Goal: Task Accomplishment & Management: Manage account settings

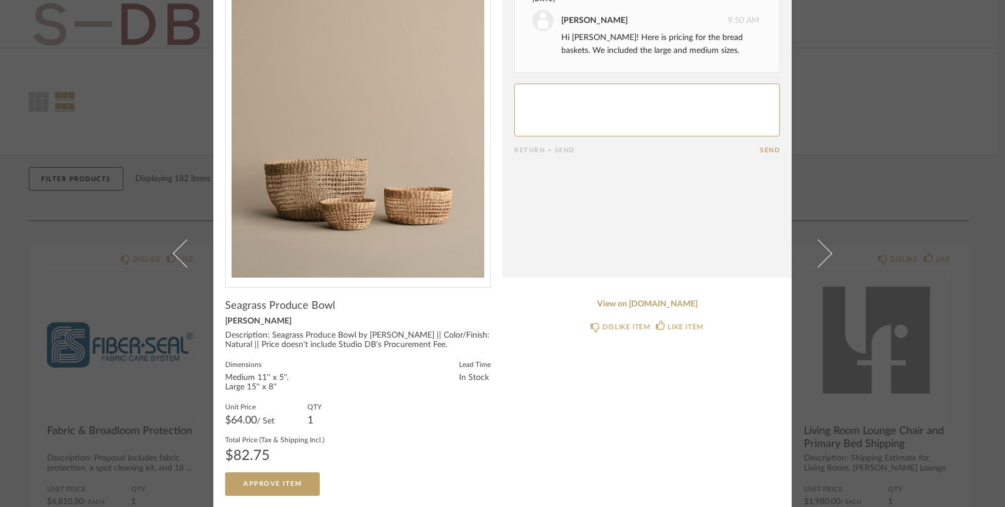
scroll to position [70, 0]
click at [559, 101] on textarea at bounding box center [647, 109] width 266 height 53
type textarea "Awesome, thank you!"
click at [761, 149] on button "Send" at bounding box center [770, 150] width 20 height 8
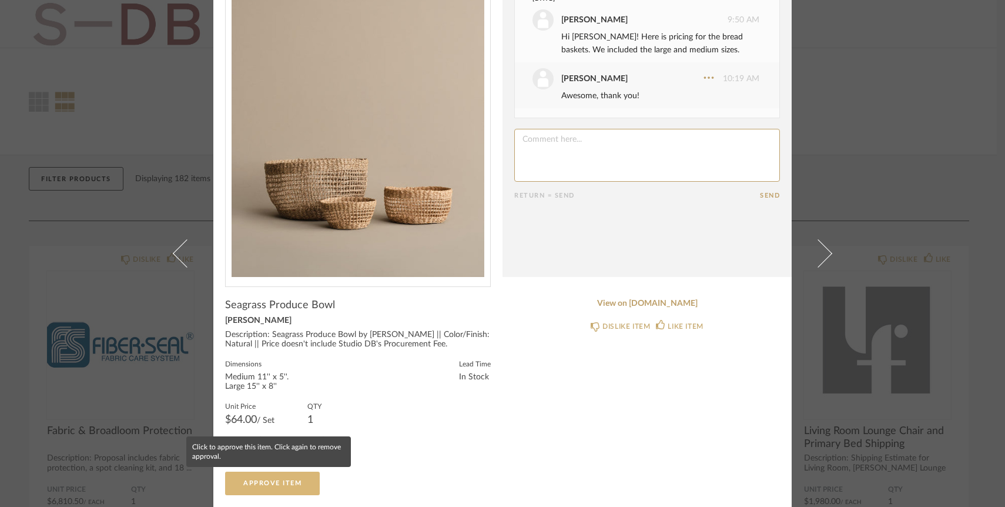
click at [269, 481] on span "Approve Item" at bounding box center [272, 483] width 58 height 6
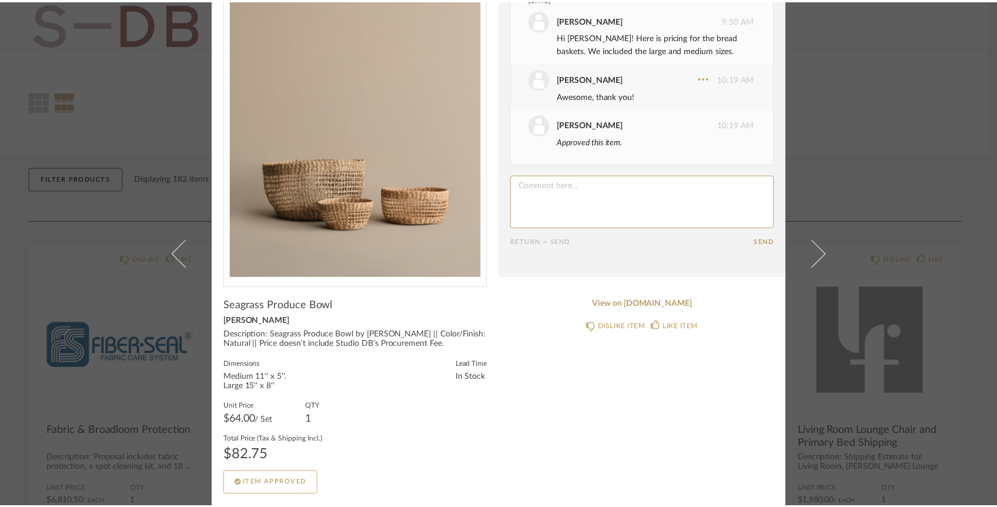
scroll to position [0, 0]
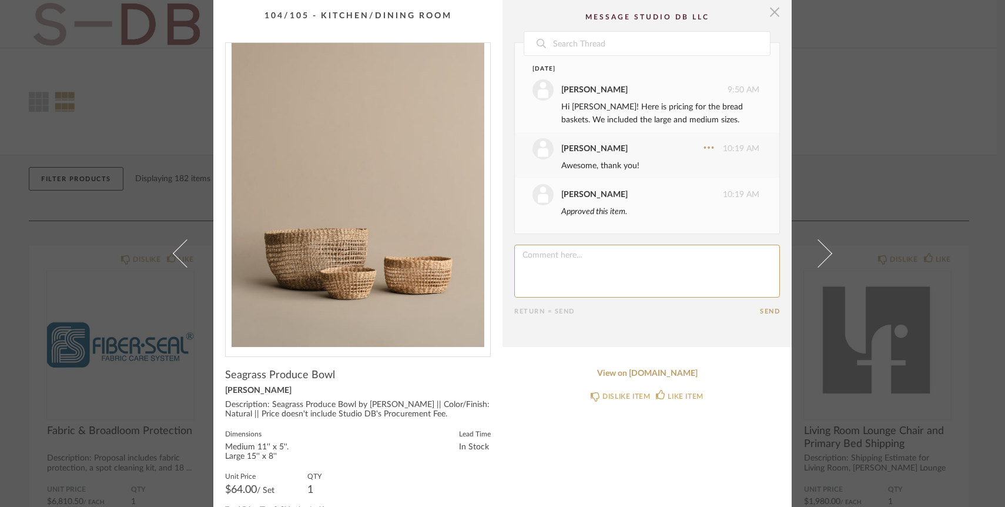
click at [776, 14] on span "button" at bounding box center [775, 12] width 24 height 24
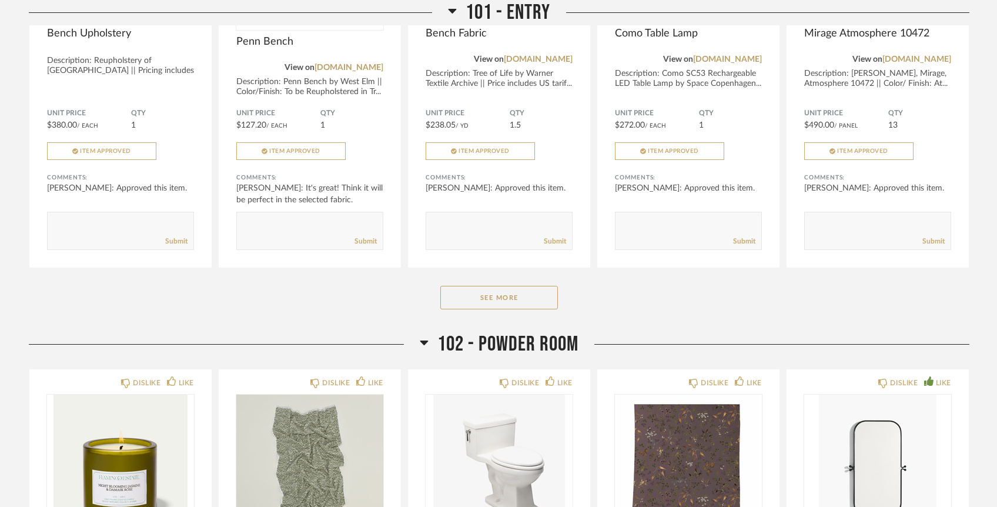
scroll to position [854, 0]
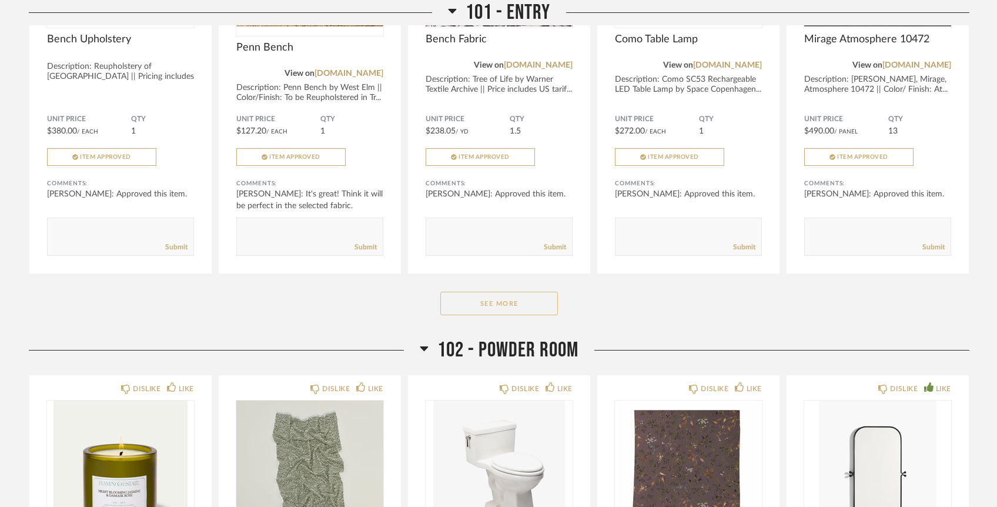
click at [465, 292] on button "See More" at bounding box center [499, 304] width 118 height 24
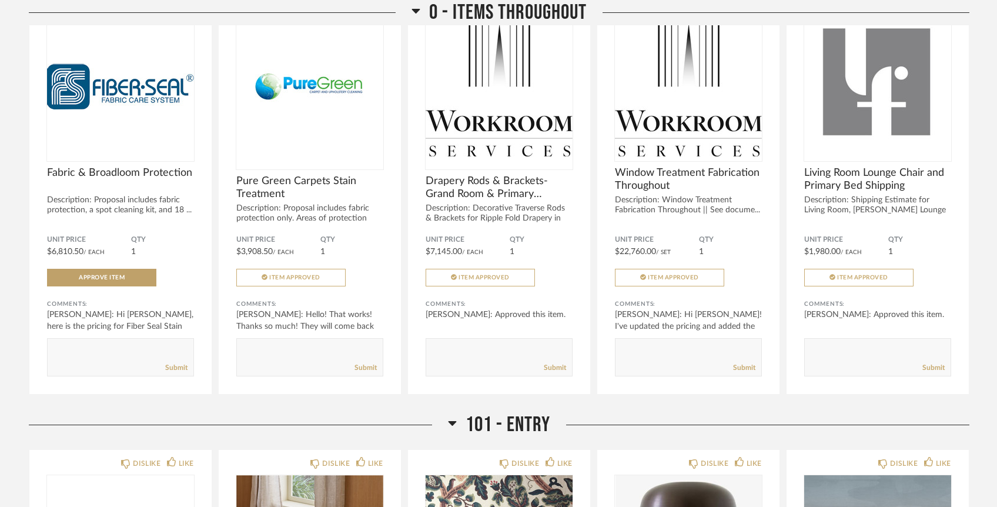
scroll to position [0, 0]
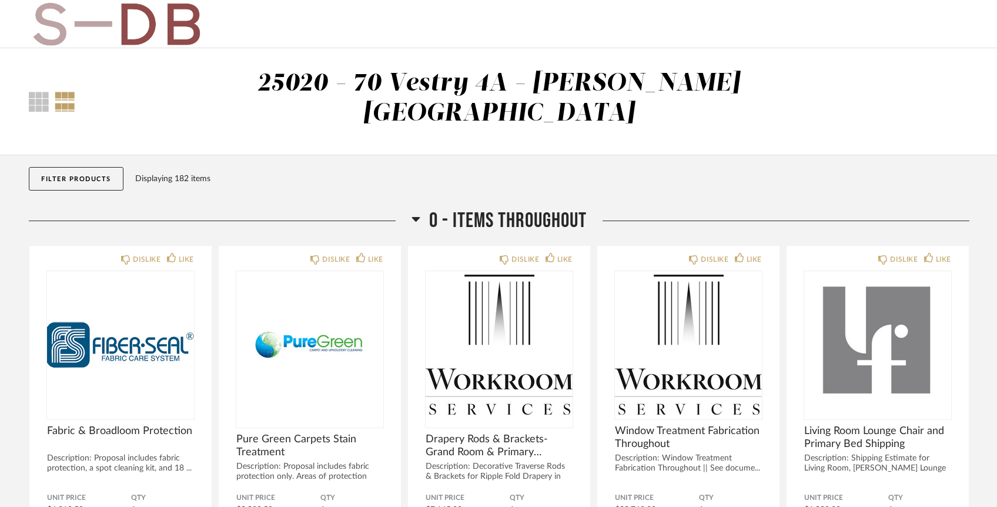
click at [99, 167] on button "Filter Products" at bounding box center [76, 179] width 95 height 24
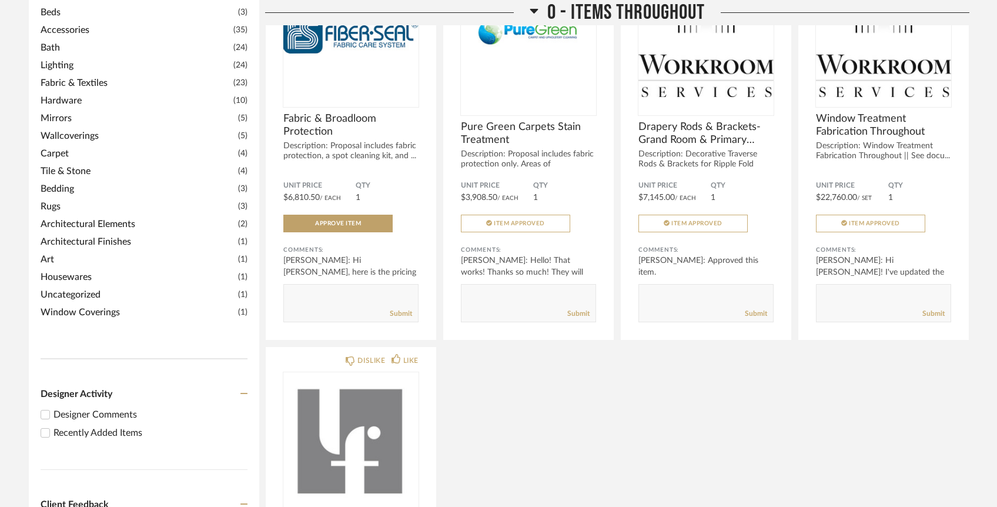
scroll to position [547, 0]
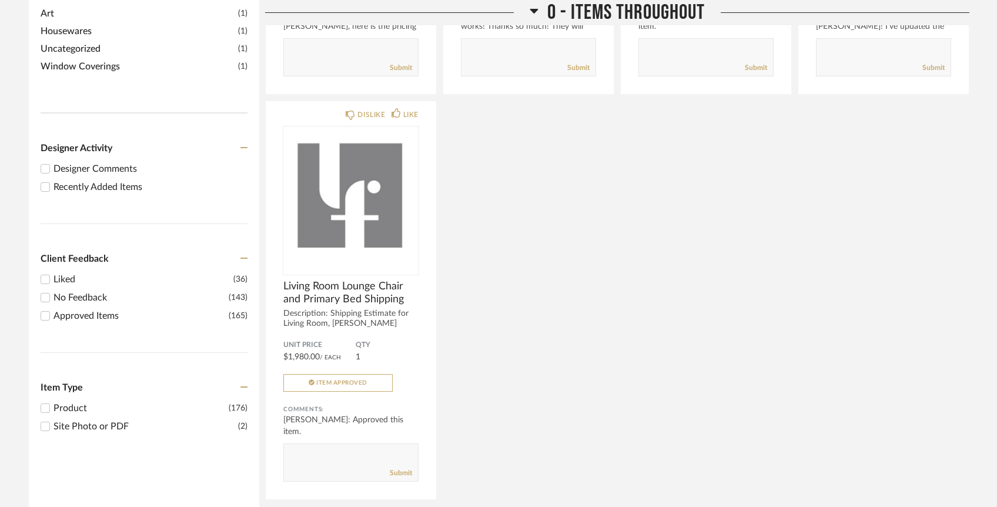
click at [49, 180] on input "Recently Added Items" at bounding box center [45, 187] width 14 height 14
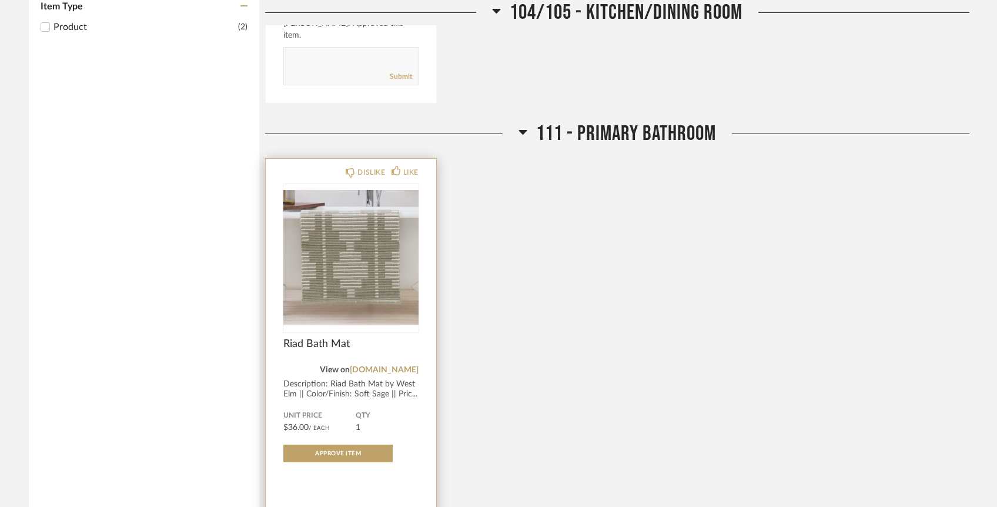
scroll to position [580, 0]
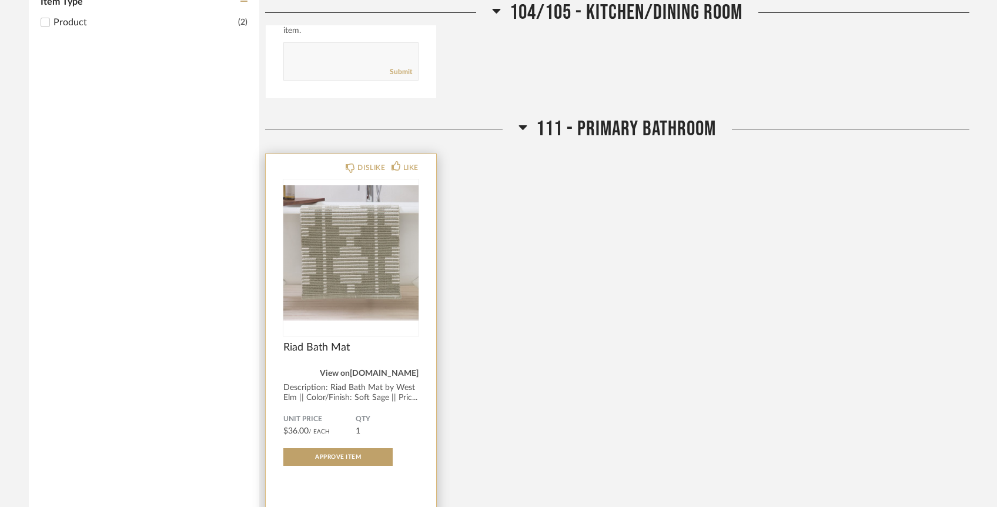
click at [403, 369] on link "[DOMAIN_NAME]" at bounding box center [384, 373] width 69 height 8
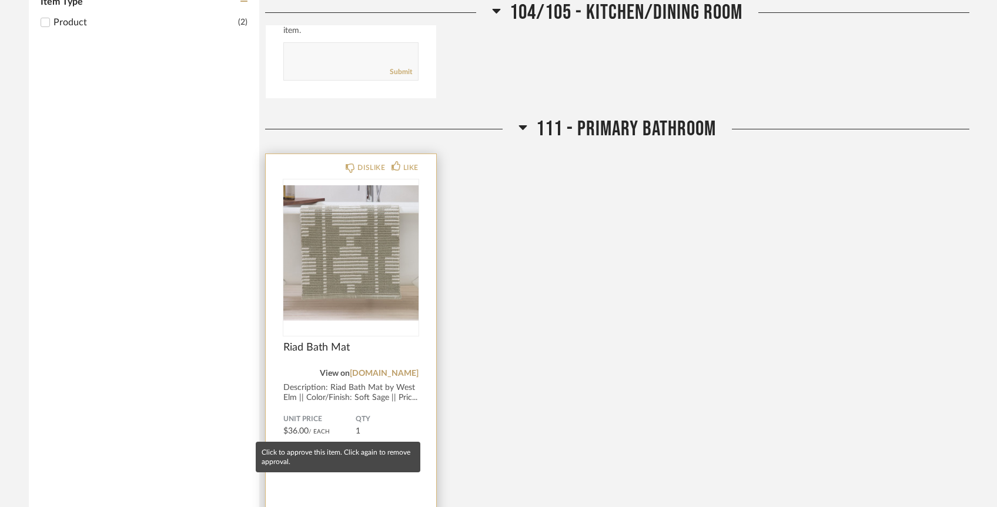
click at [328, 448] on button "Approve Item" at bounding box center [337, 457] width 109 height 18
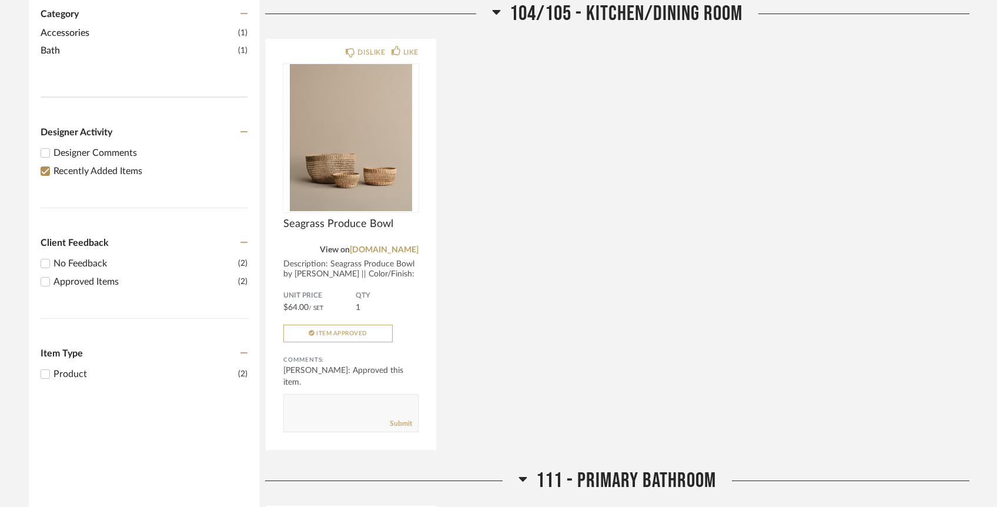
scroll to position [208, 0]
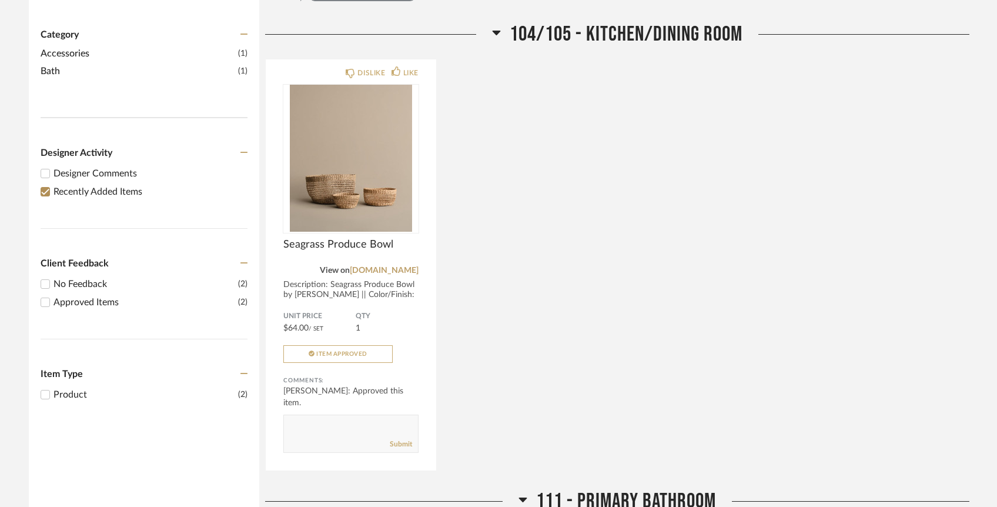
click at [49, 185] on input "Recently Added Items" at bounding box center [45, 192] width 14 height 14
checkbox input "false"
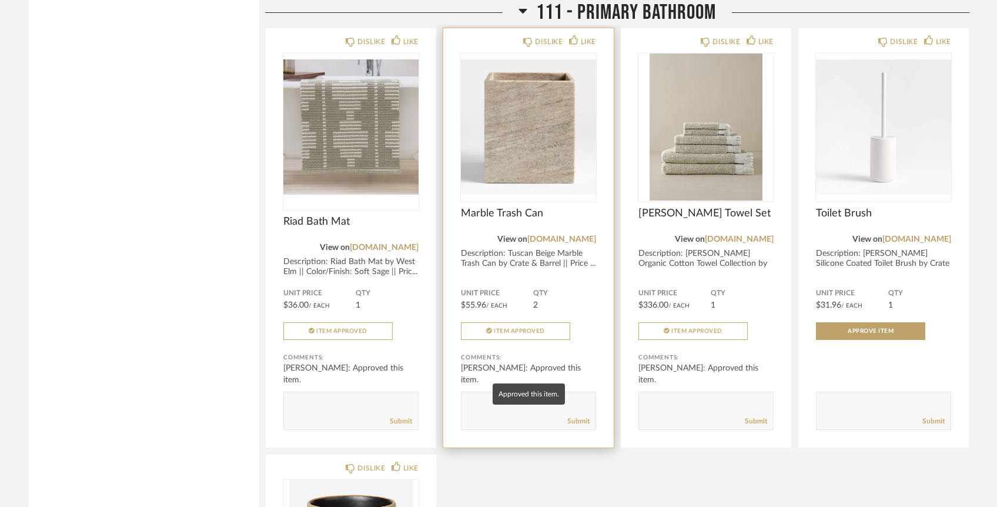
scroll to position [6608, 0]
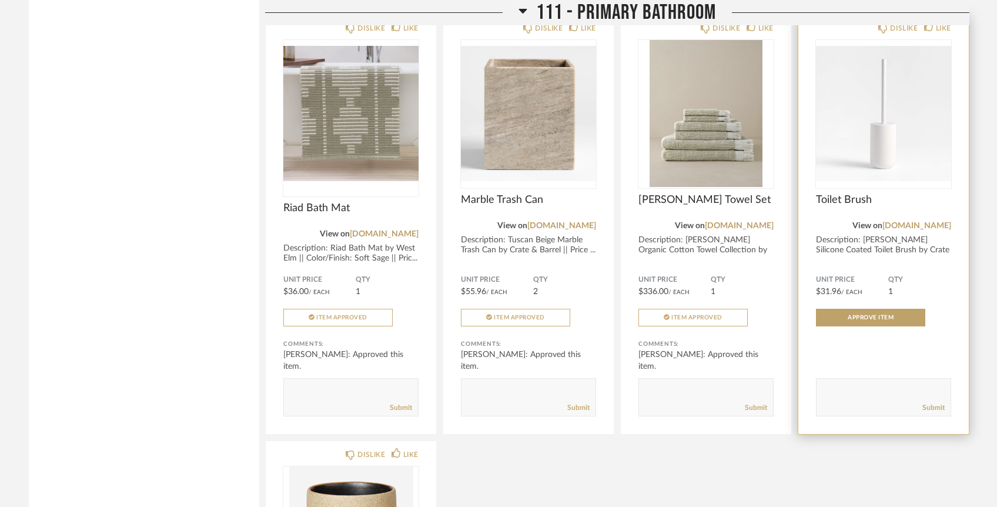
click at [840, 400] on div "Submit" at bounding box center [884, 408] width 134 height 16
click at [847, 384] on textarea at bounding box center [884, 392] width 134 height 16
type textarea "I think we have an extra toilet brush"
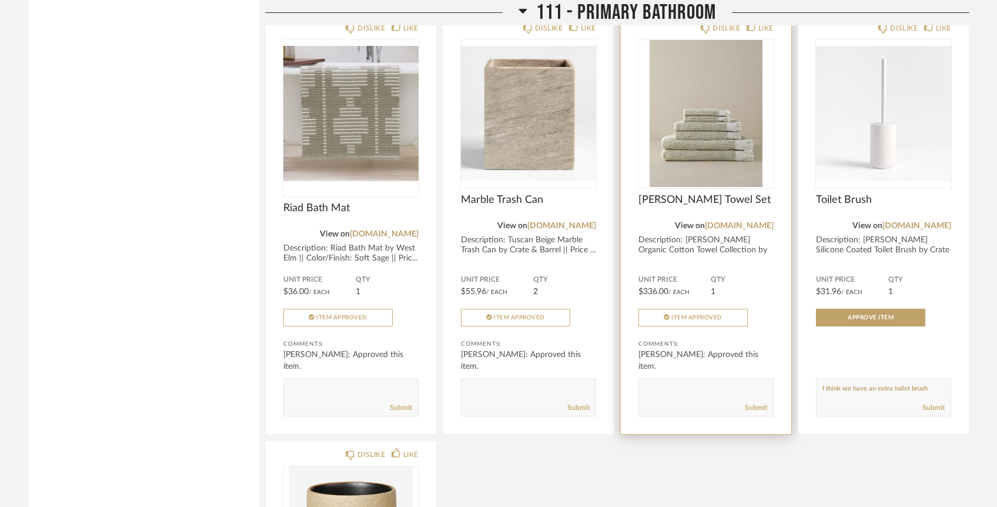
drag, startPoint x: 931, startPoint y: 355, endPoint x: 767, endPoint y: 333, distance: 165.5
click at [767, 333] on div "DISLIKE LIKE Riad Bath Mat View on [DOMAIN_NAME] Description: Riad Bath Mat by …" at bounding box center [617, 433] width 704 height 838
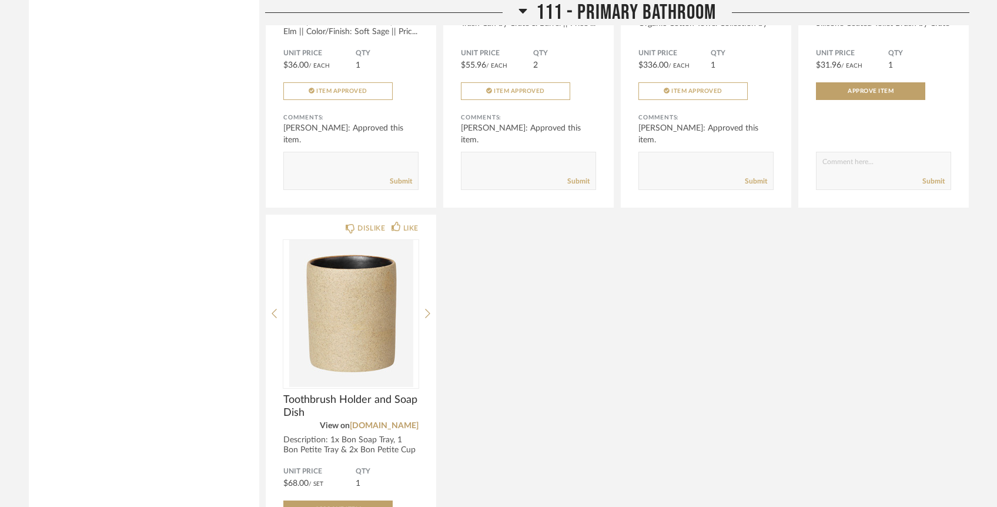
scroll to position [6995, 0]
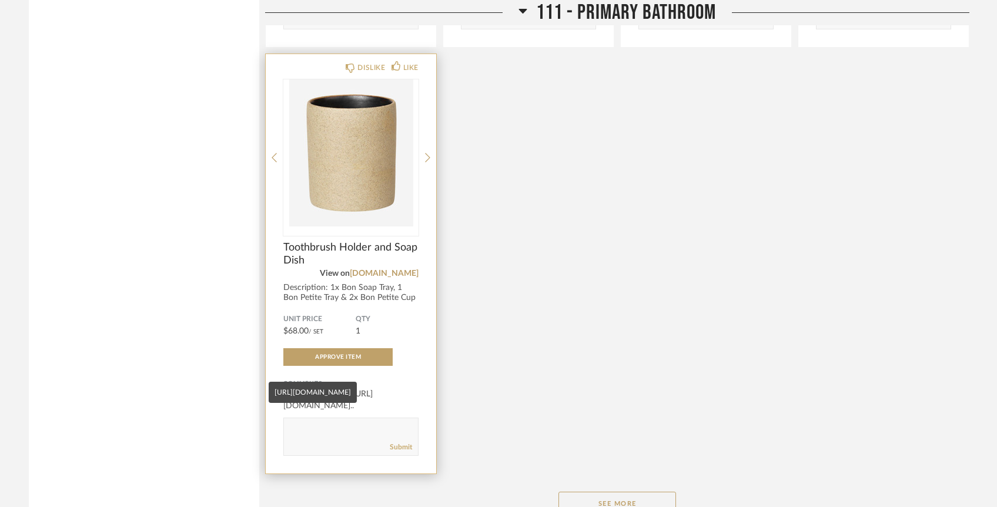
click at [406, 388] on div "[PERSON_NAME]: [URL][DOMAIN_NAME].." at bounding box center [350, 400] width 135 height 24
click at [378, 205] on div "DISLIKE LIKE Toothbrush Holder and Soap Dish View on [DOMAIN_NAME] Description:…" at bounding box center [351, 263] width 171 height 419
click at [377, 181] on img "0" at bounding box center [350, 152] width 135 height 147
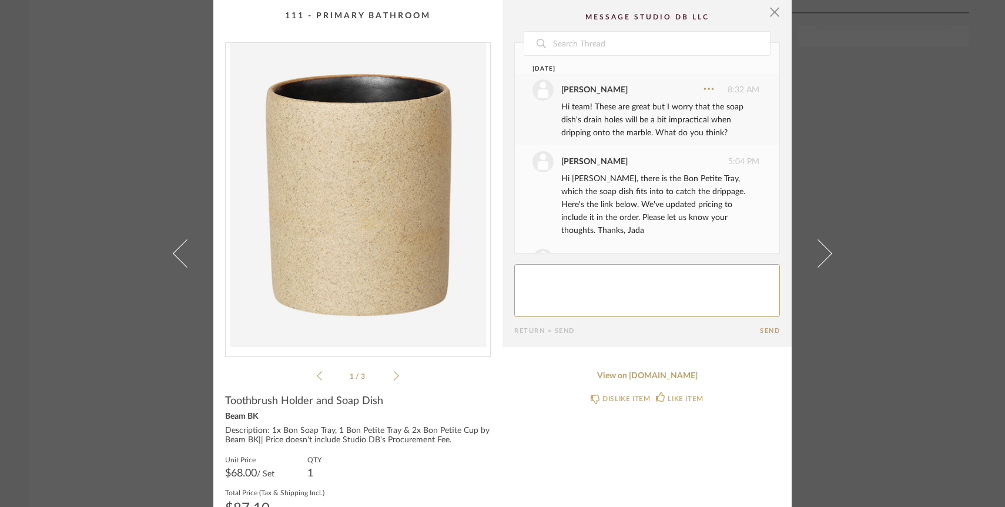
scroll to position [58, 0]
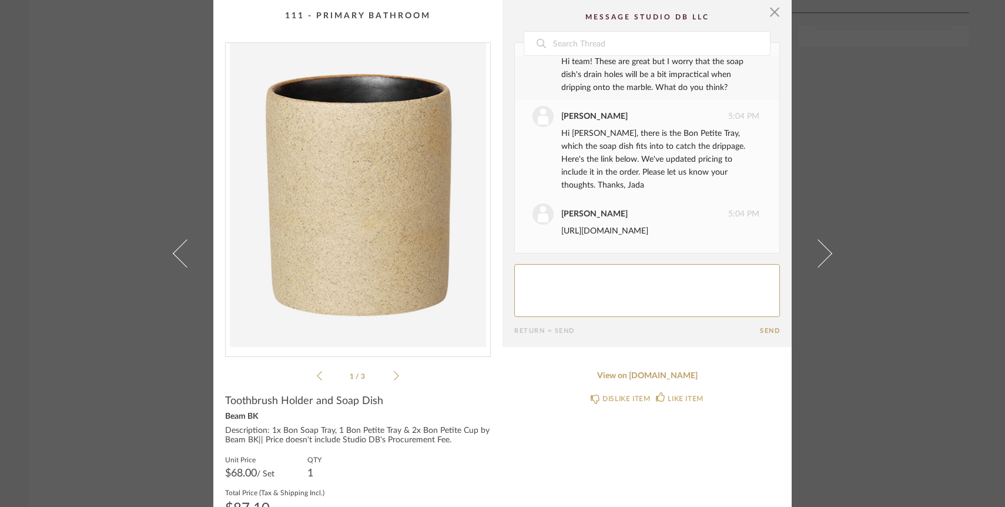
click at [583, 228] on link "[URL][DOMAIN_NAME]" at bounding box center [605, 231] width 87 height 8
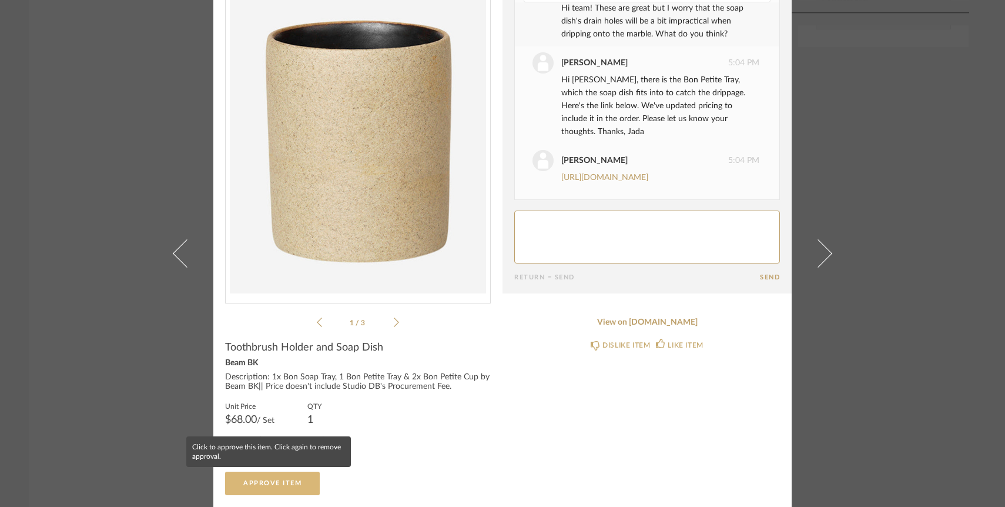
click at [292, 487] on button "Approve Item" at bounding box center [272, 484] width 95 height 24
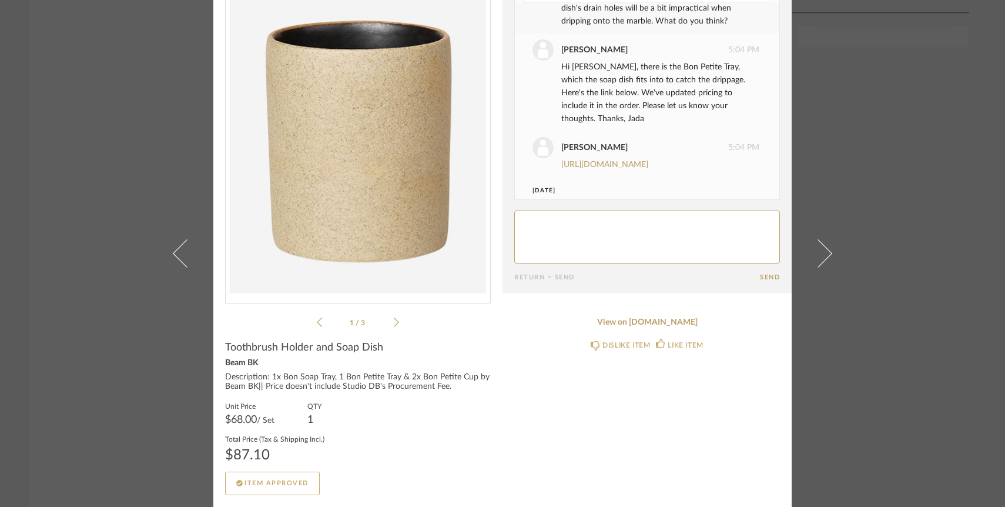
scroll to position [122, 0]
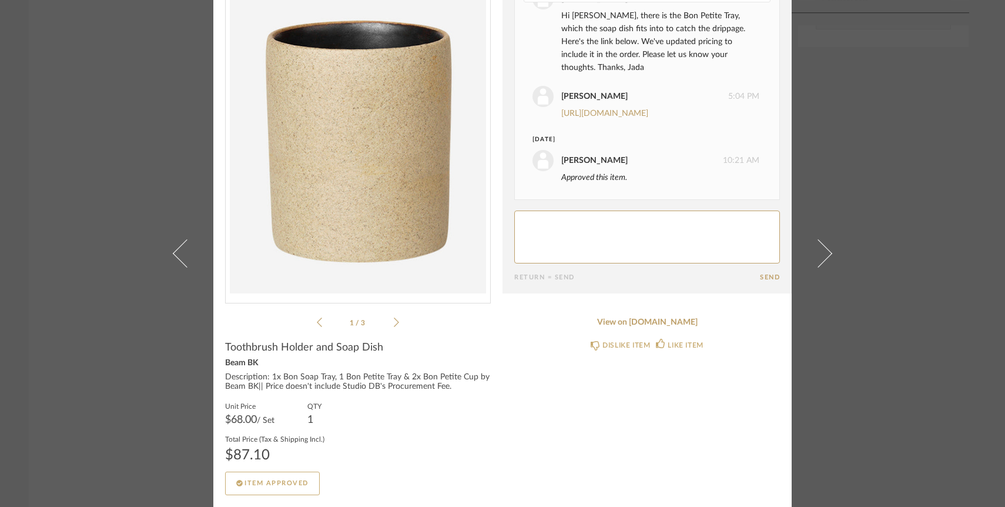
click at [553, 239] on textarea at bounding box center [647, 236] width 266 height 53
type textarea "Awesome, thanks!"
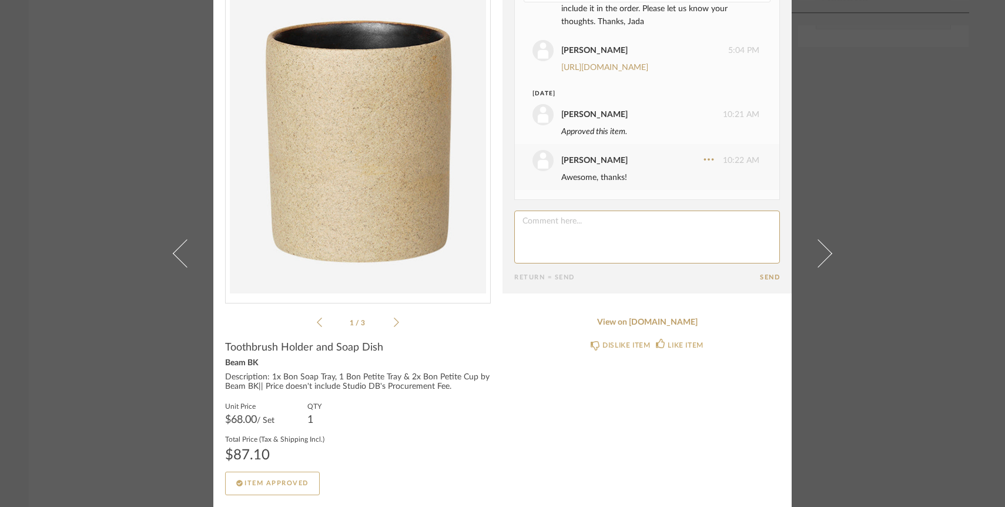
scroll to position [0, 0]
